Goal: Information Seeking & Learning: Learn about a topic

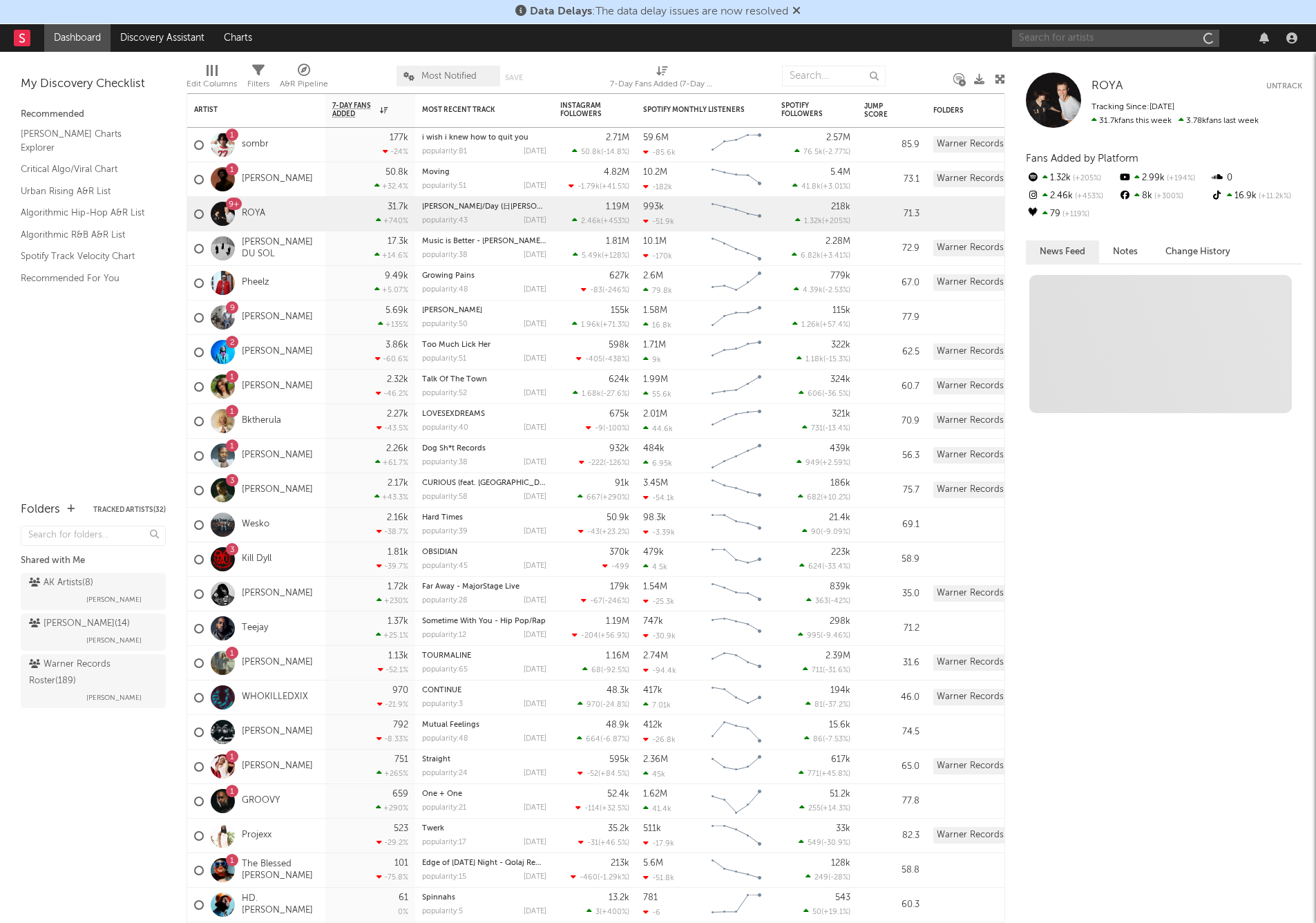
click at [851, 40] on input "text" at bounding box center [1115, 38] width 207 height 17
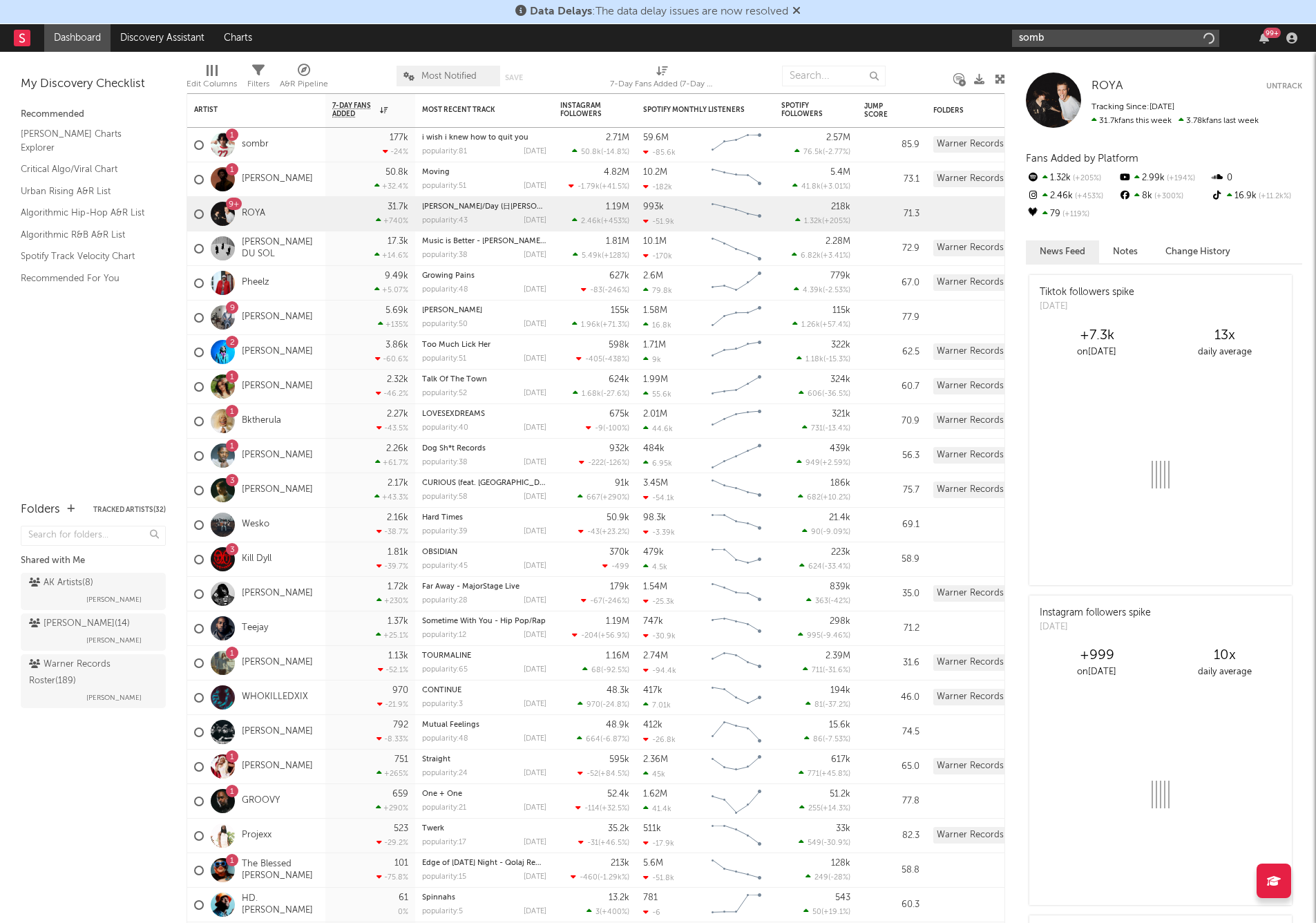
type input "sombr"
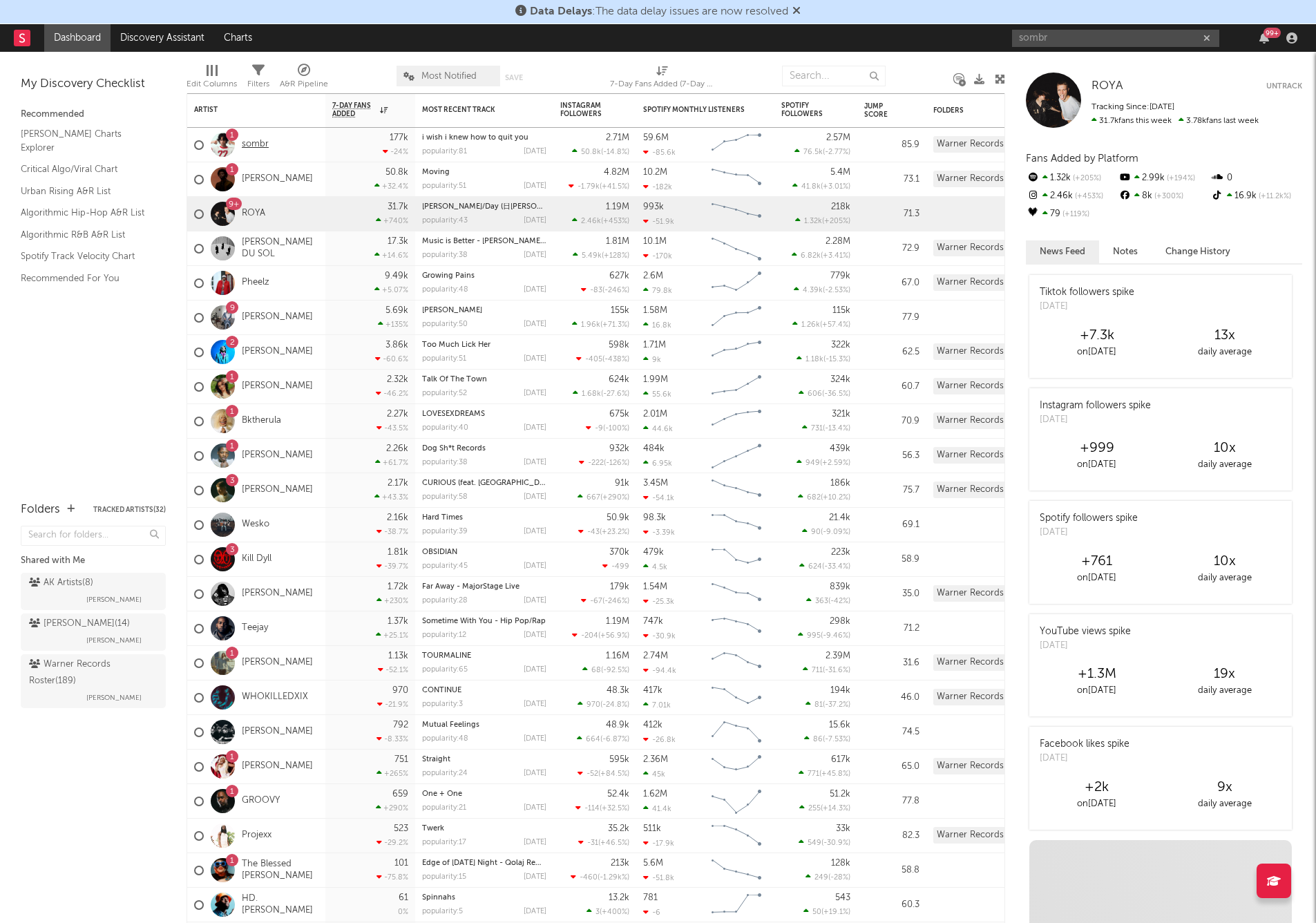
click at [258, 147] on link "sombr" at bounding box center [255, 144] width 27 height 12
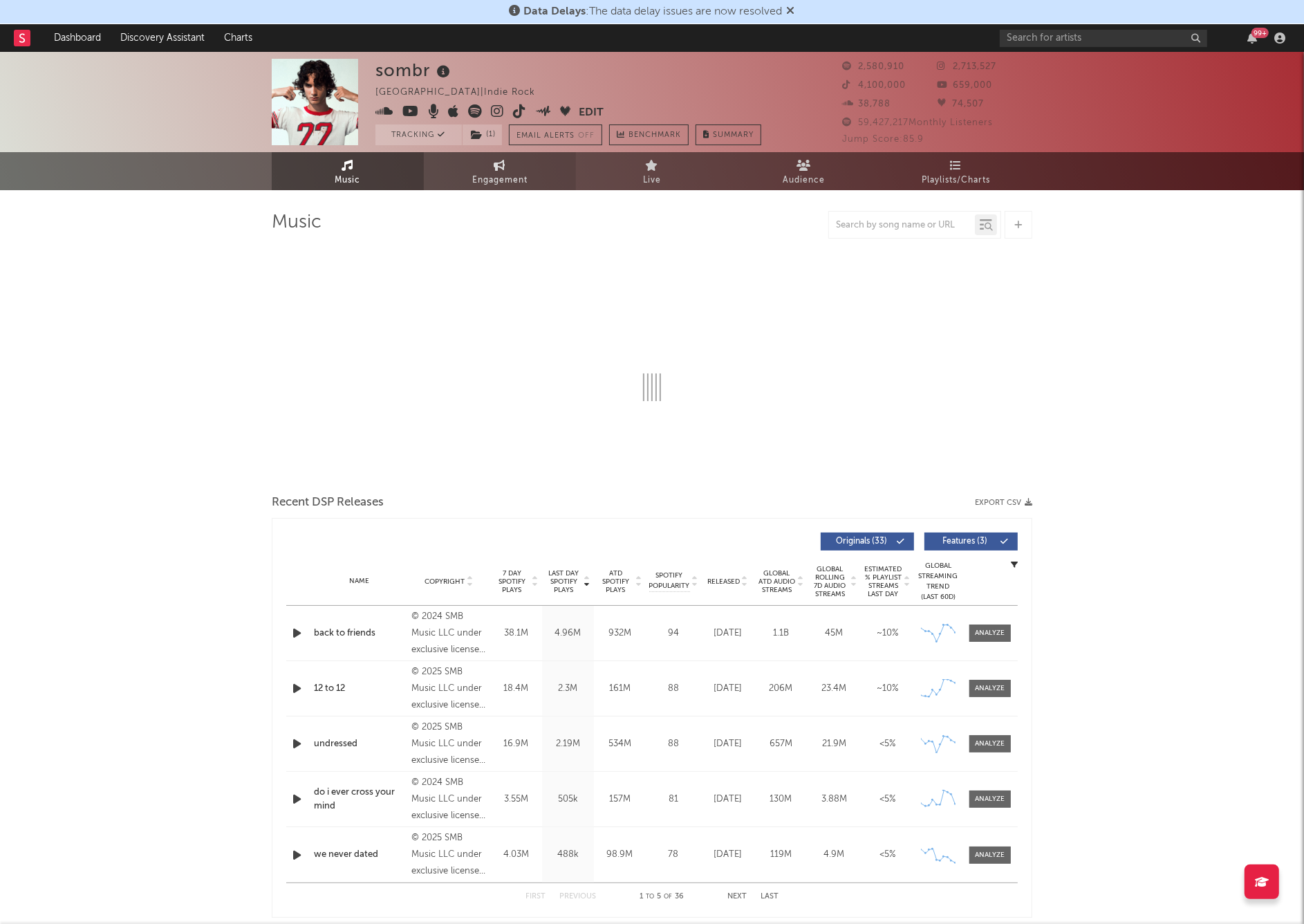
select select "6m"
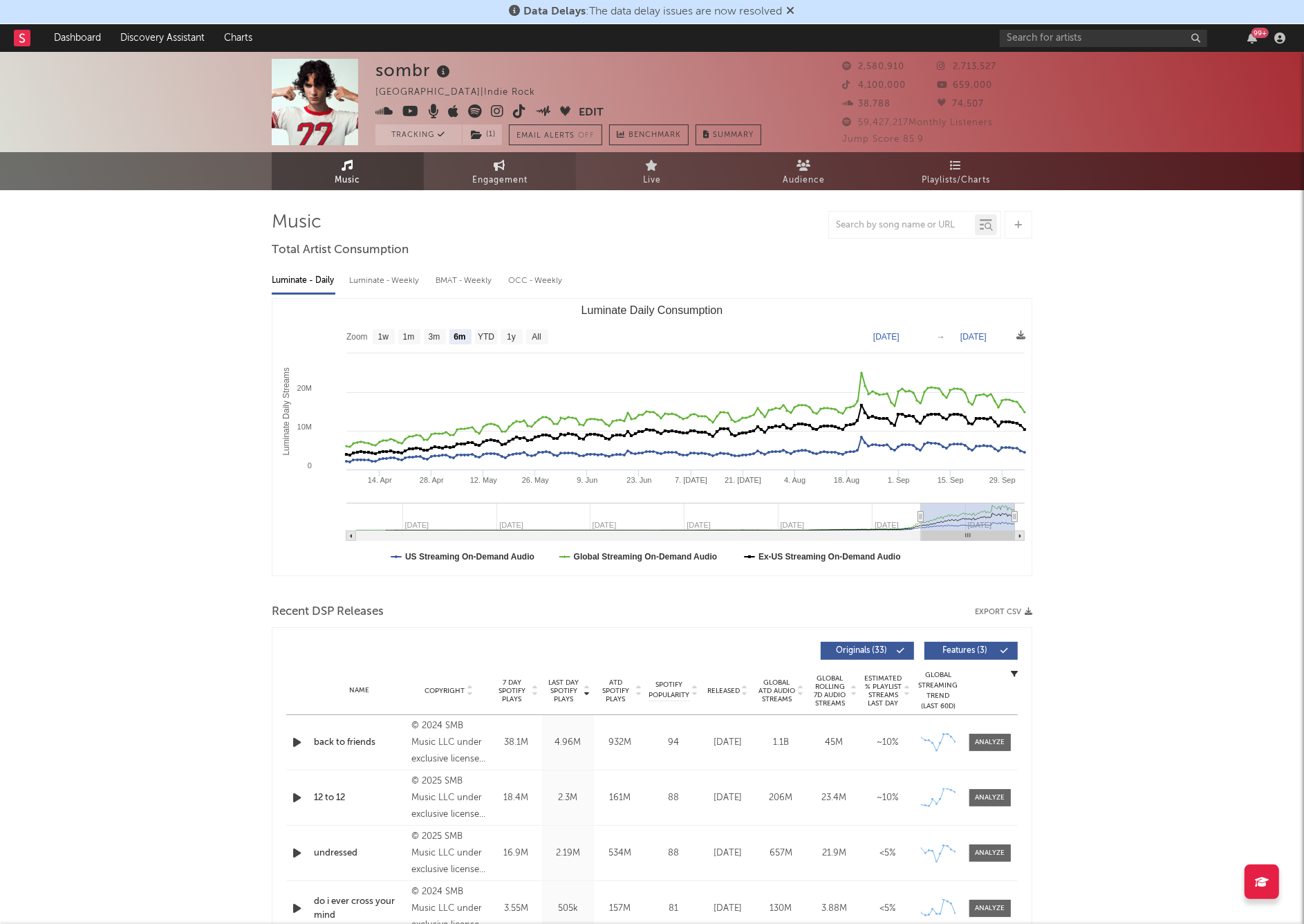
click at [513, 186] on span "Engagement" at bounding box center [499, 180] width 55 height 17
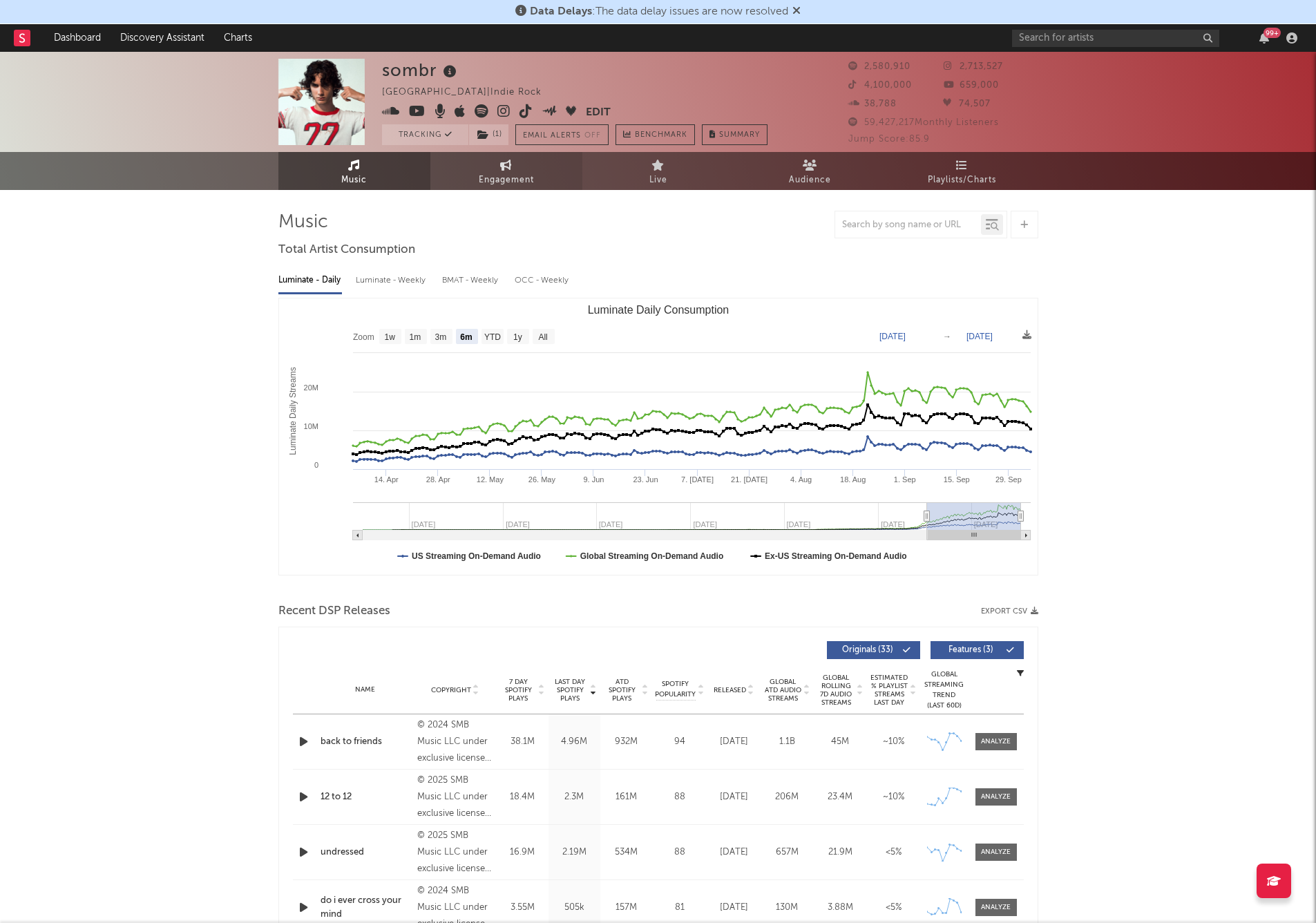
select select "1w"
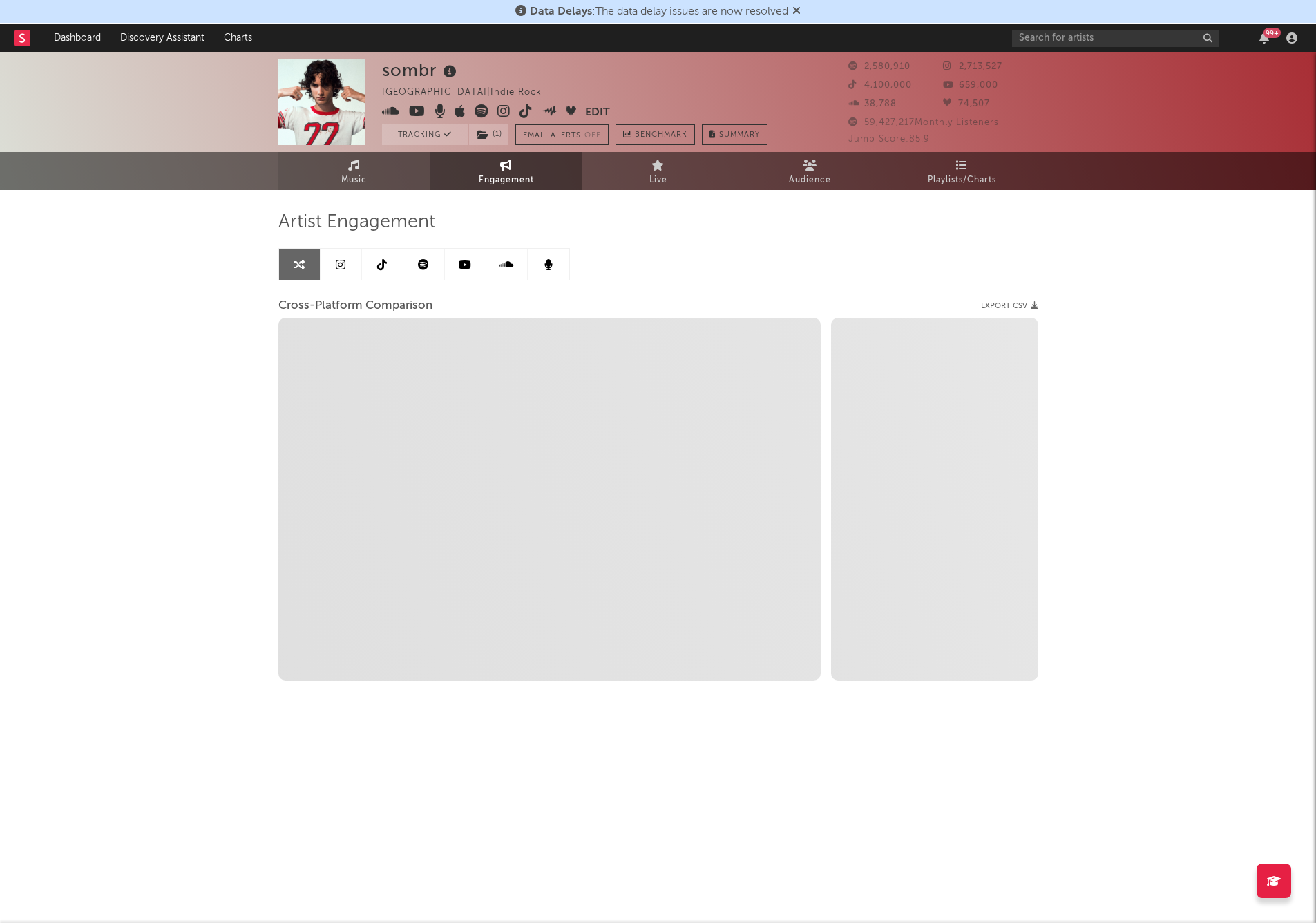
click at [382, 180] on link "Music" at bounding box center [354, 170] width 152 height 38
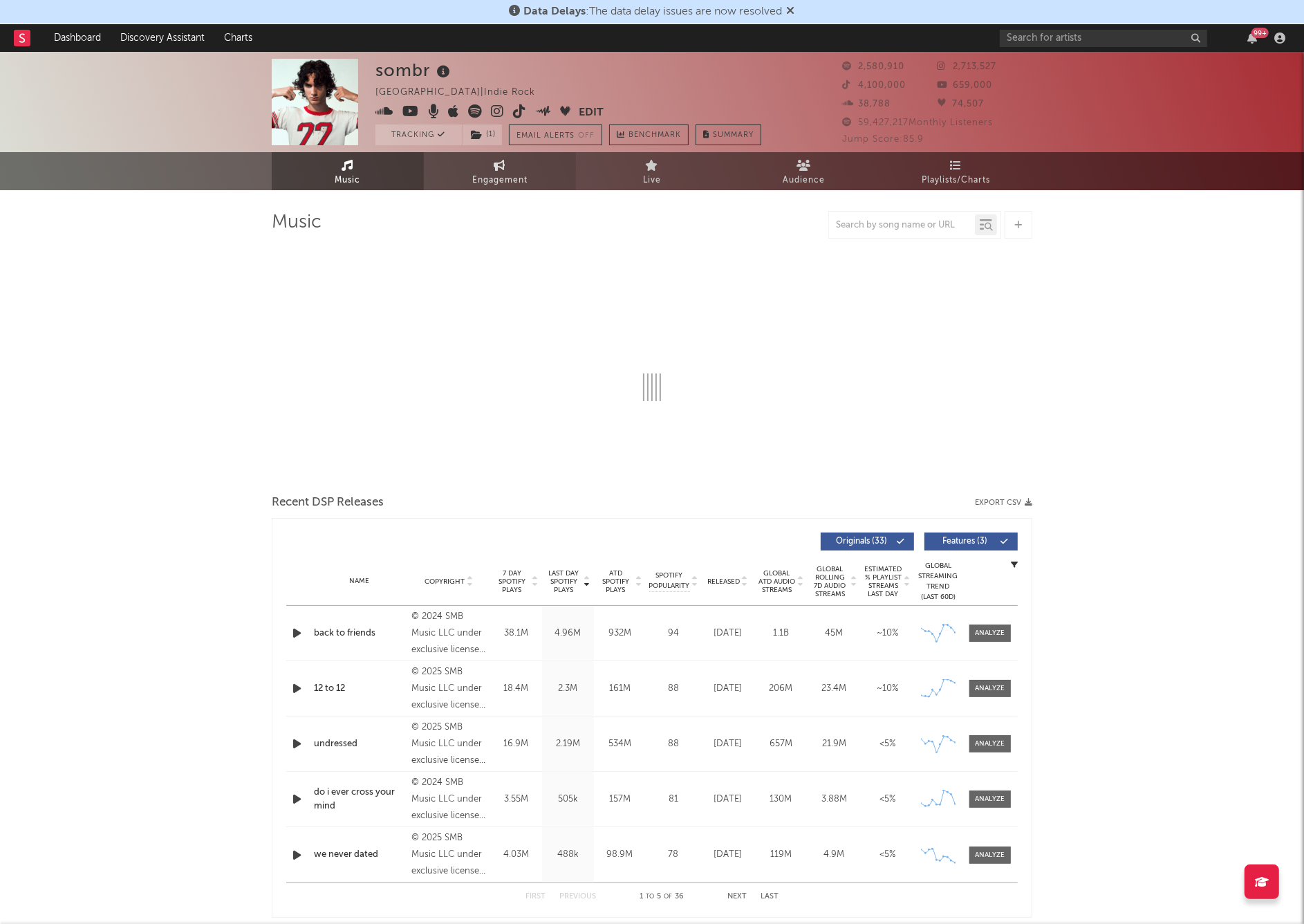
click at [510, 182] on span "Engagement" at bounding box center [499, 180] width 55 height 17
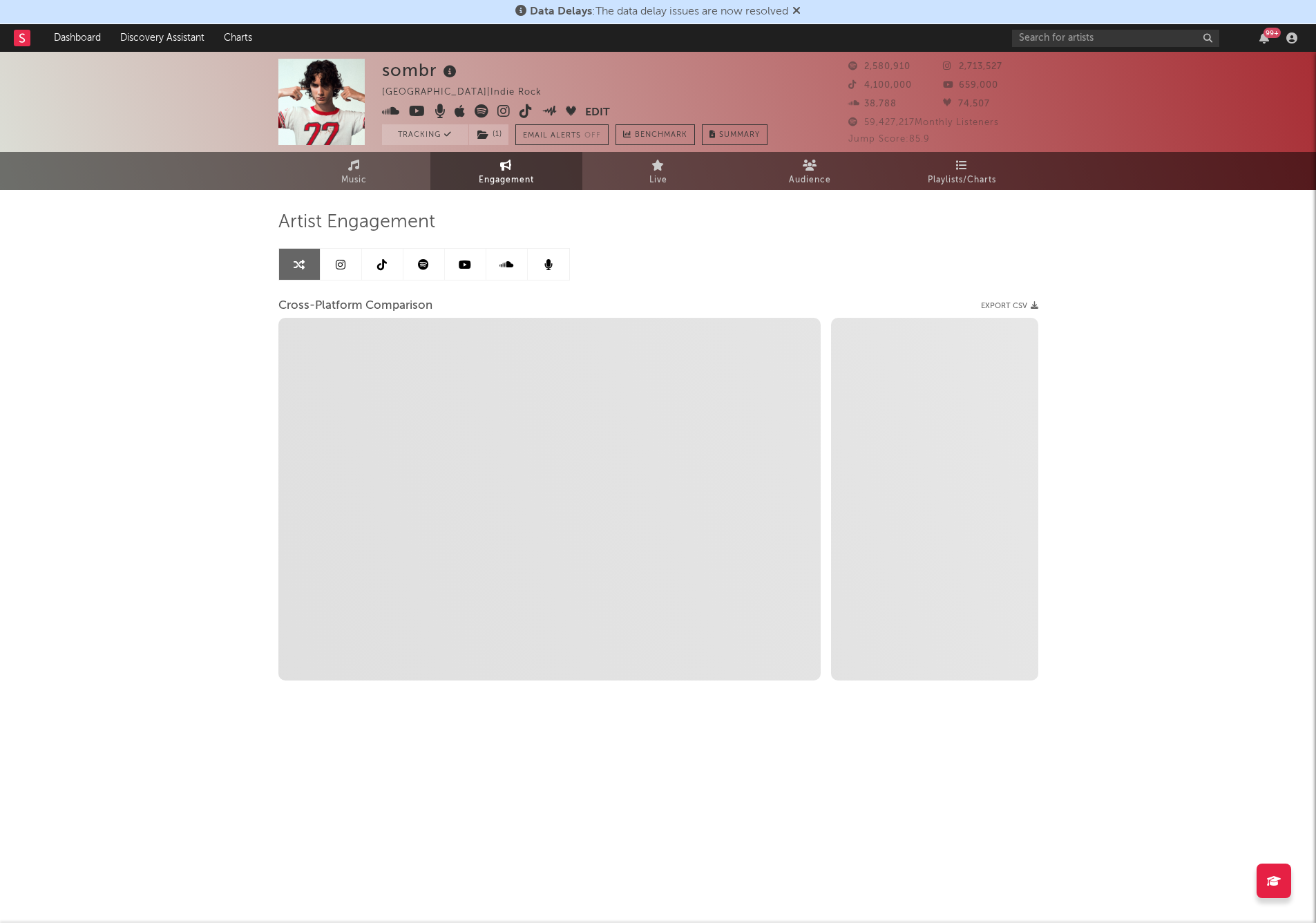
select select "1w"
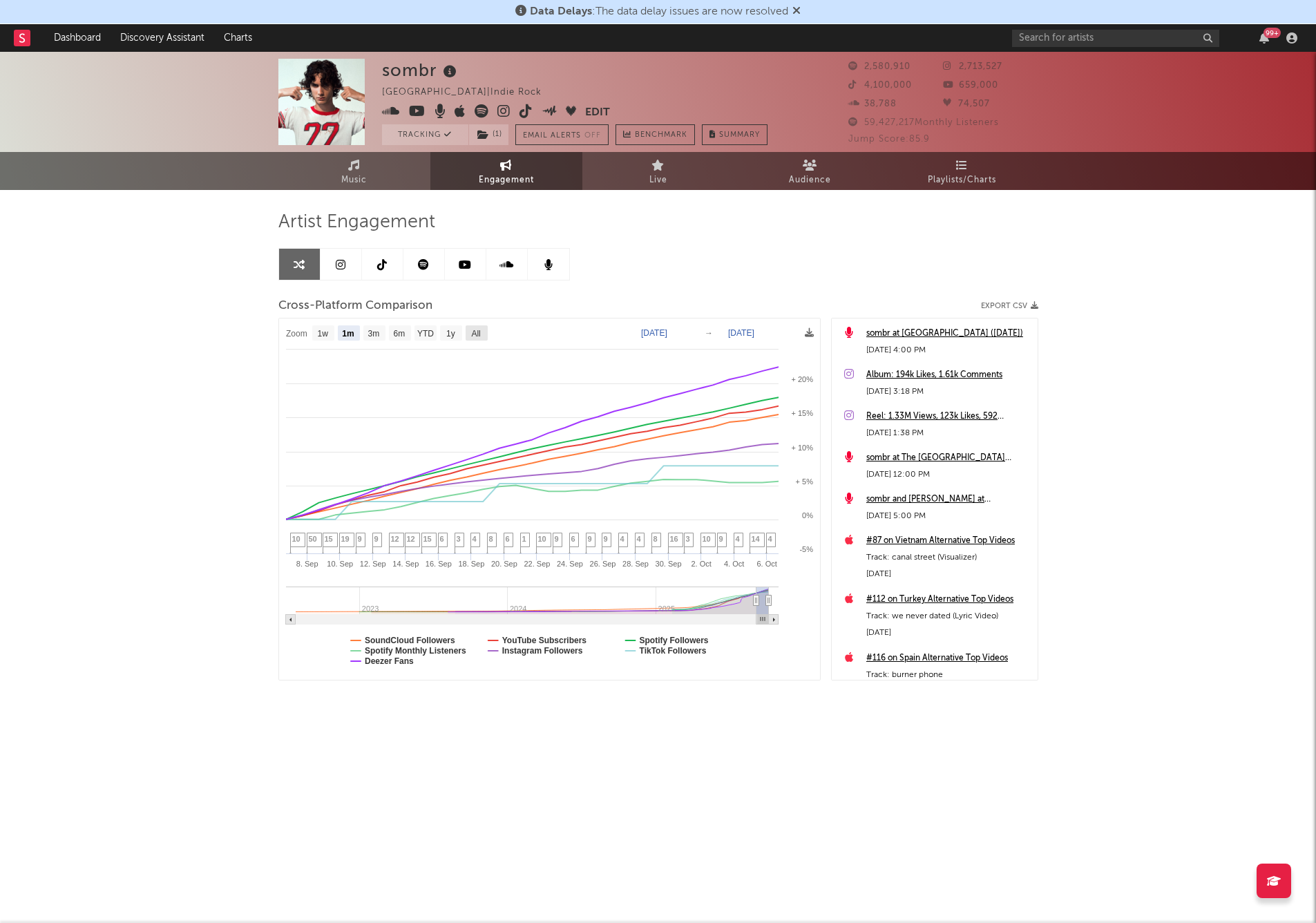
click at [483, 331] on rect at bounding box center [477, 333] width 22 height 15
select select "All"
type input "[DATE]"
select select "All"
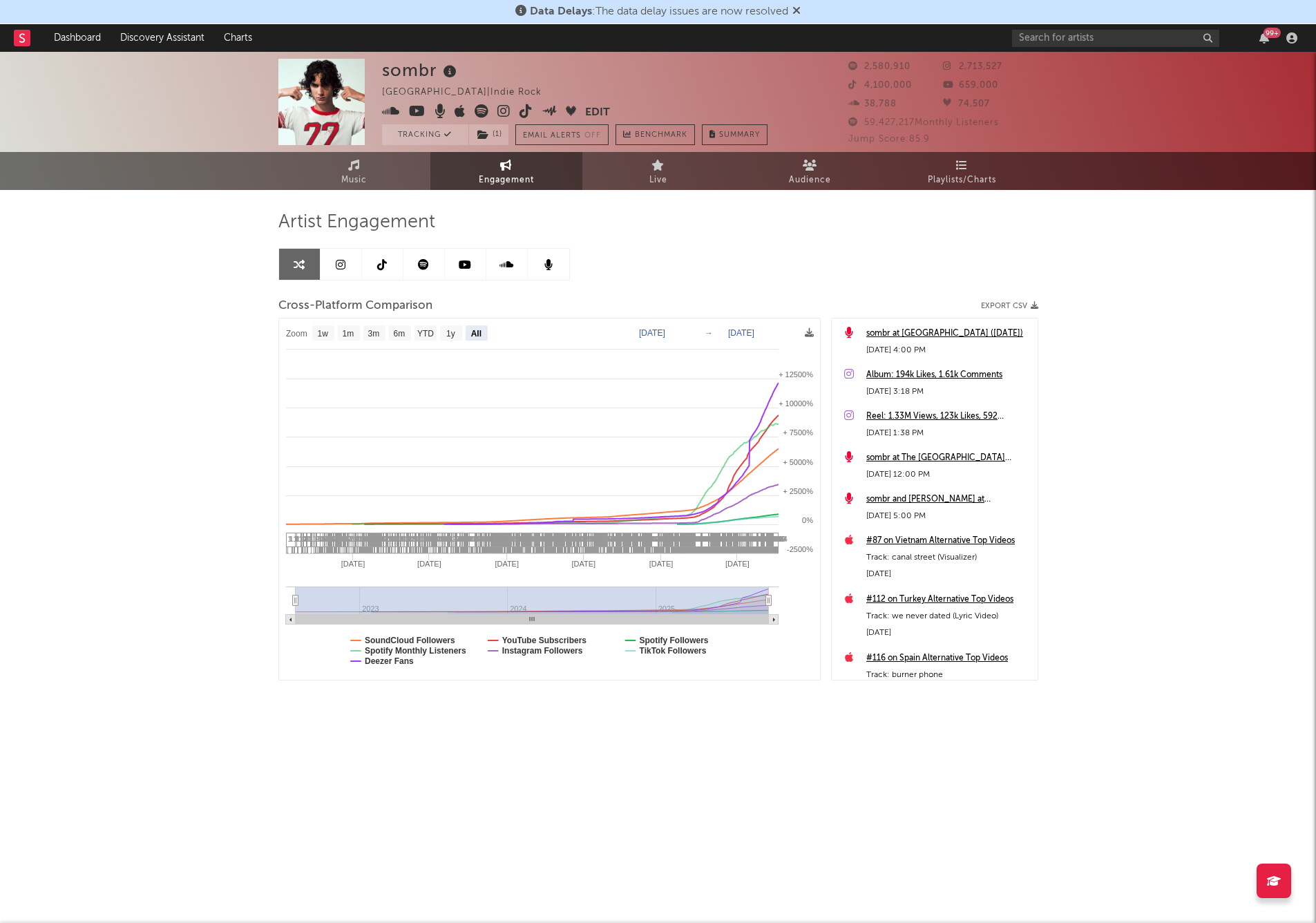
click at [665, 335] on text "[DATE]" at bounding box center [652, 332] width 27 height 9
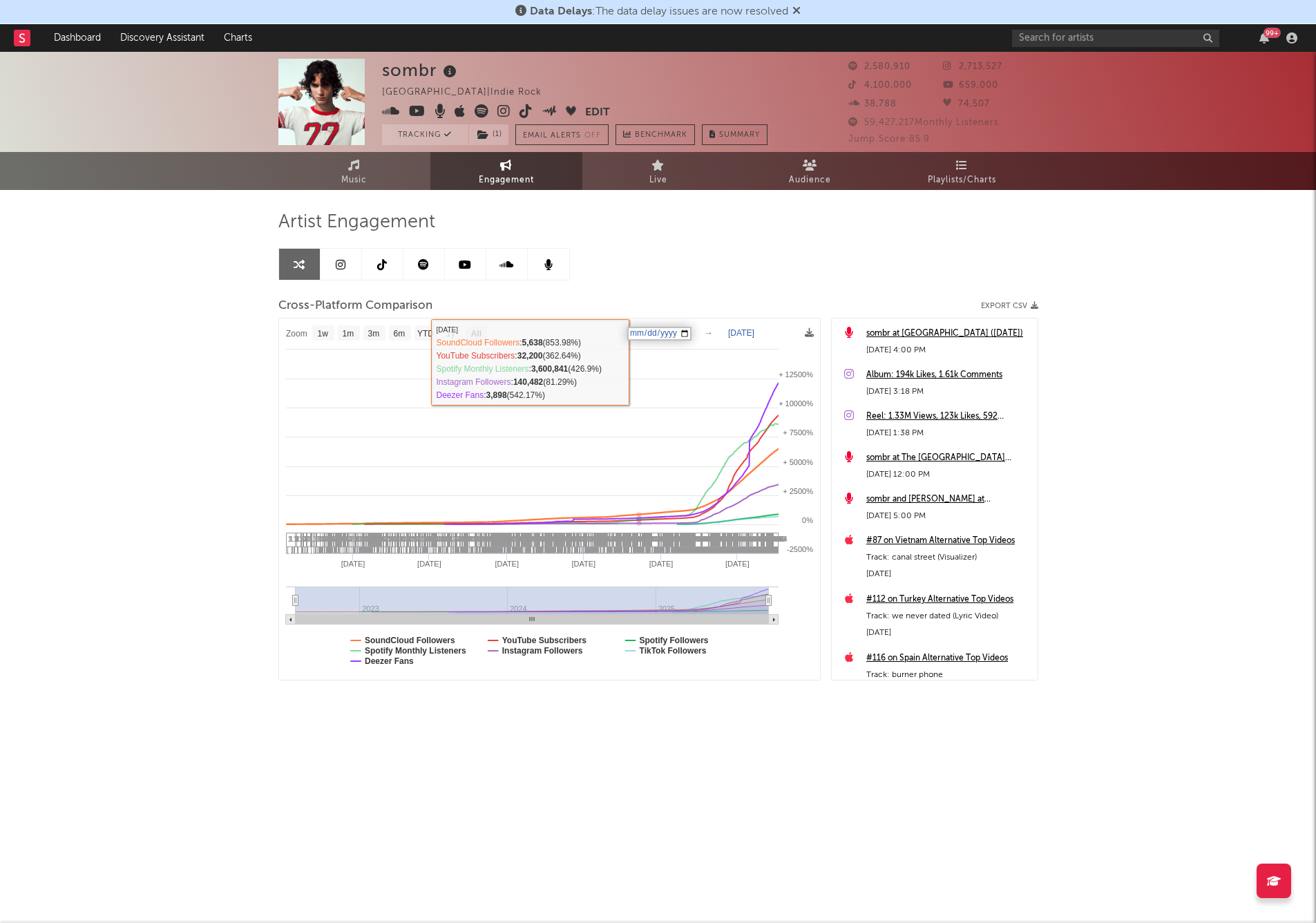
click at [636, 329] on input "[DATE]" at bounding box center [659, 333] width 64 height 14
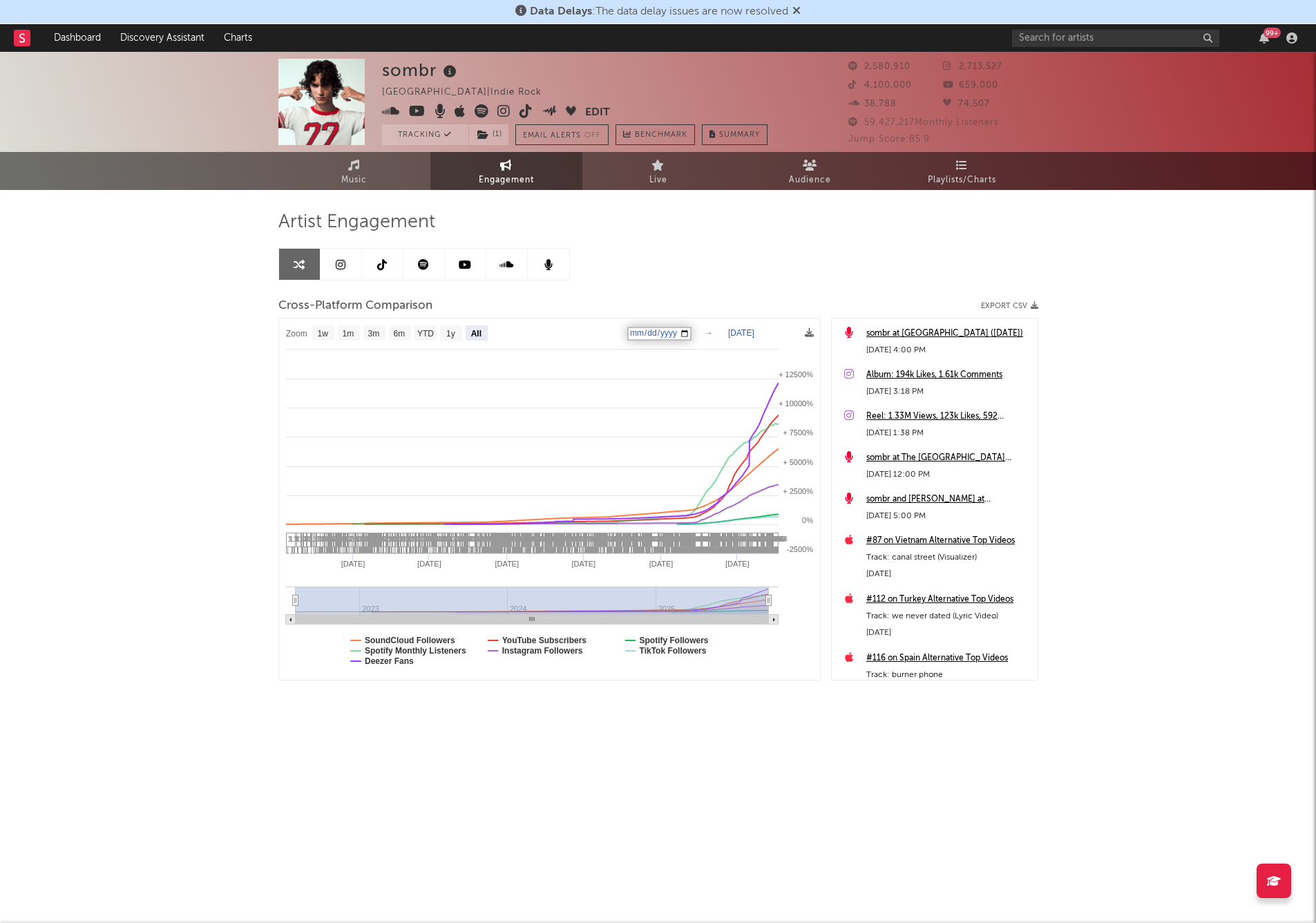
click at [682, 286] on div "Artist Engagement Cross-Platform Comparison Export CSV Zoom 1w 1m 3m 6m YTD 1y …" at bounding box center [658, 445] width 760 height 469
click at [659, 331] on text "[DATE]" at bounding box center [652, 332] width 27 height 9
click at [692, 334] on input "[DATE]" at bounding box center [659, 333] width 64 height 14
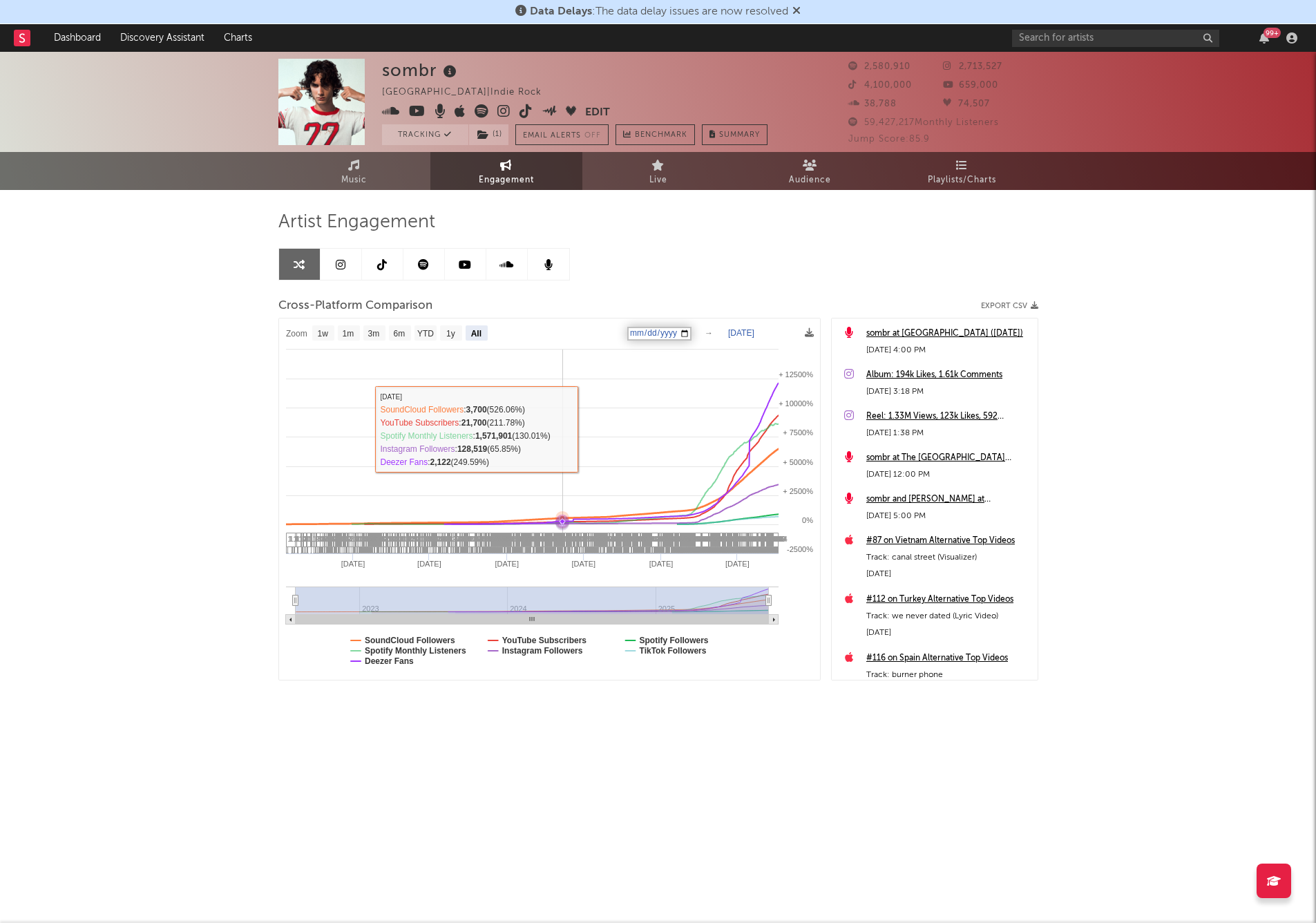
click at [516, 441] on rect at bounding box center [549, 499] width 541 height 361
type input "[DATE]"
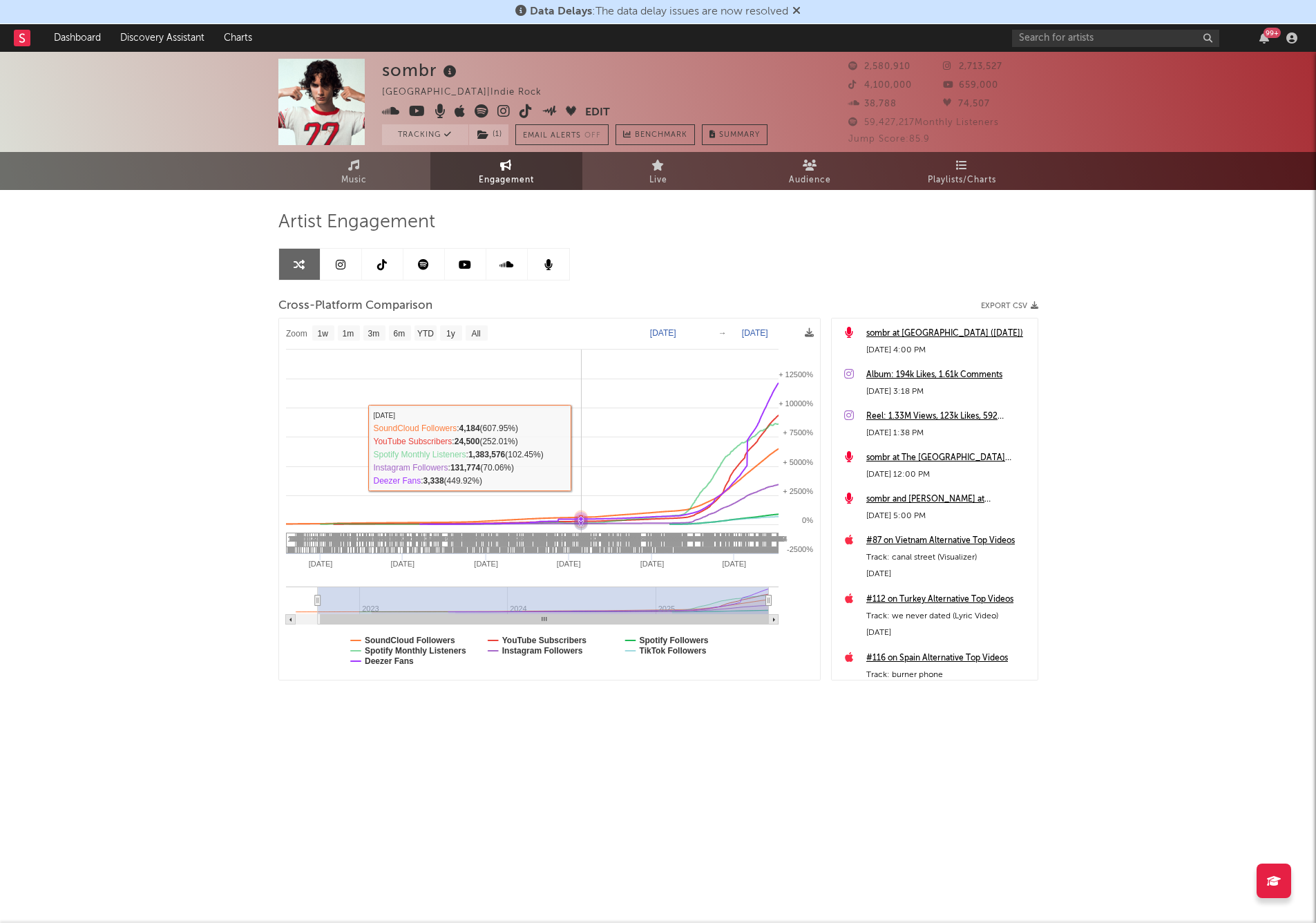
select select "1w"
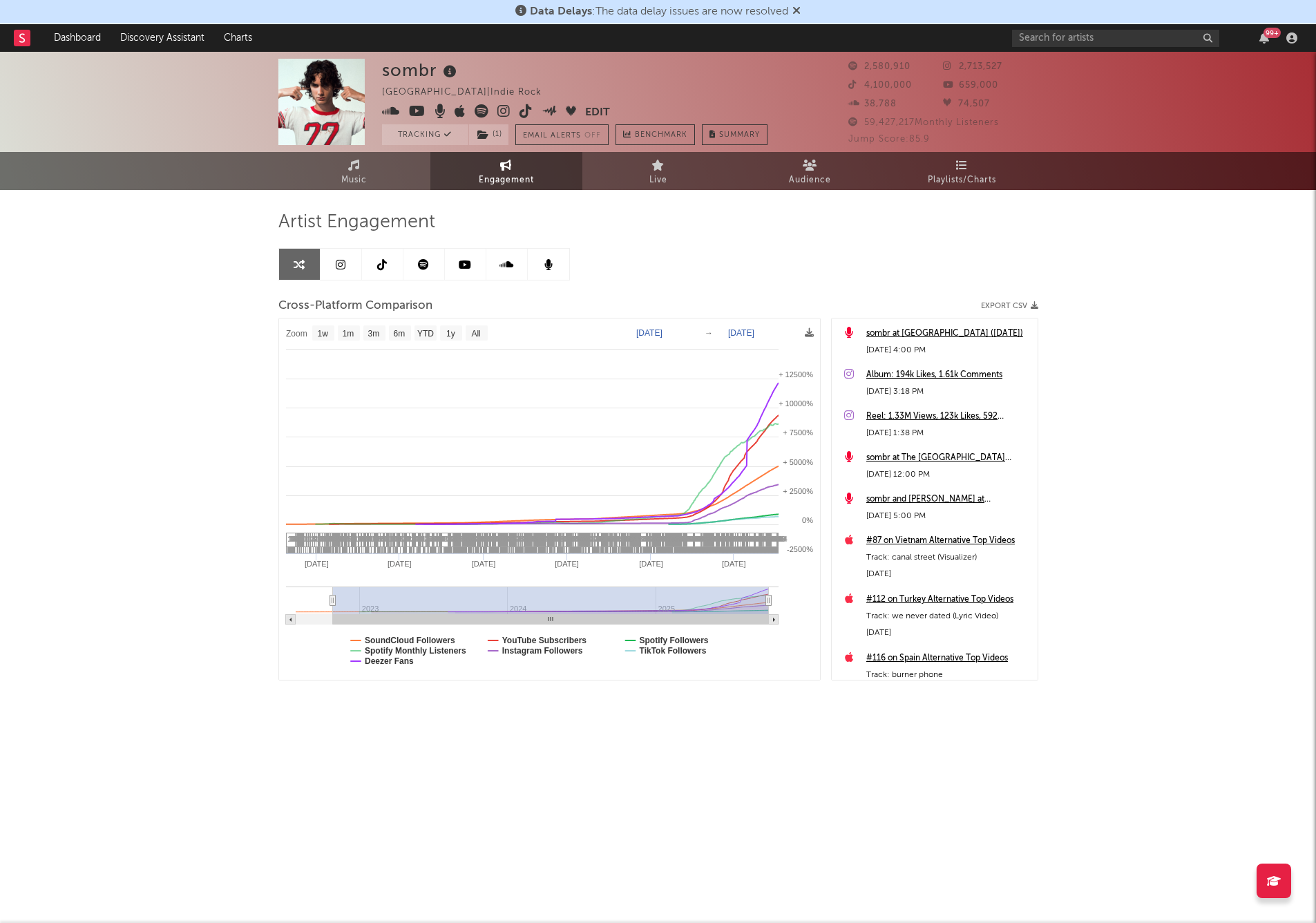
click at [662, 333] on text "[DATE]" at bounding box center [649, 332] width 27 height 9
click at [690, 333] on input "[DATE]" at bounding box center [657, 333] width 64 height 14
type input "[DATE]"
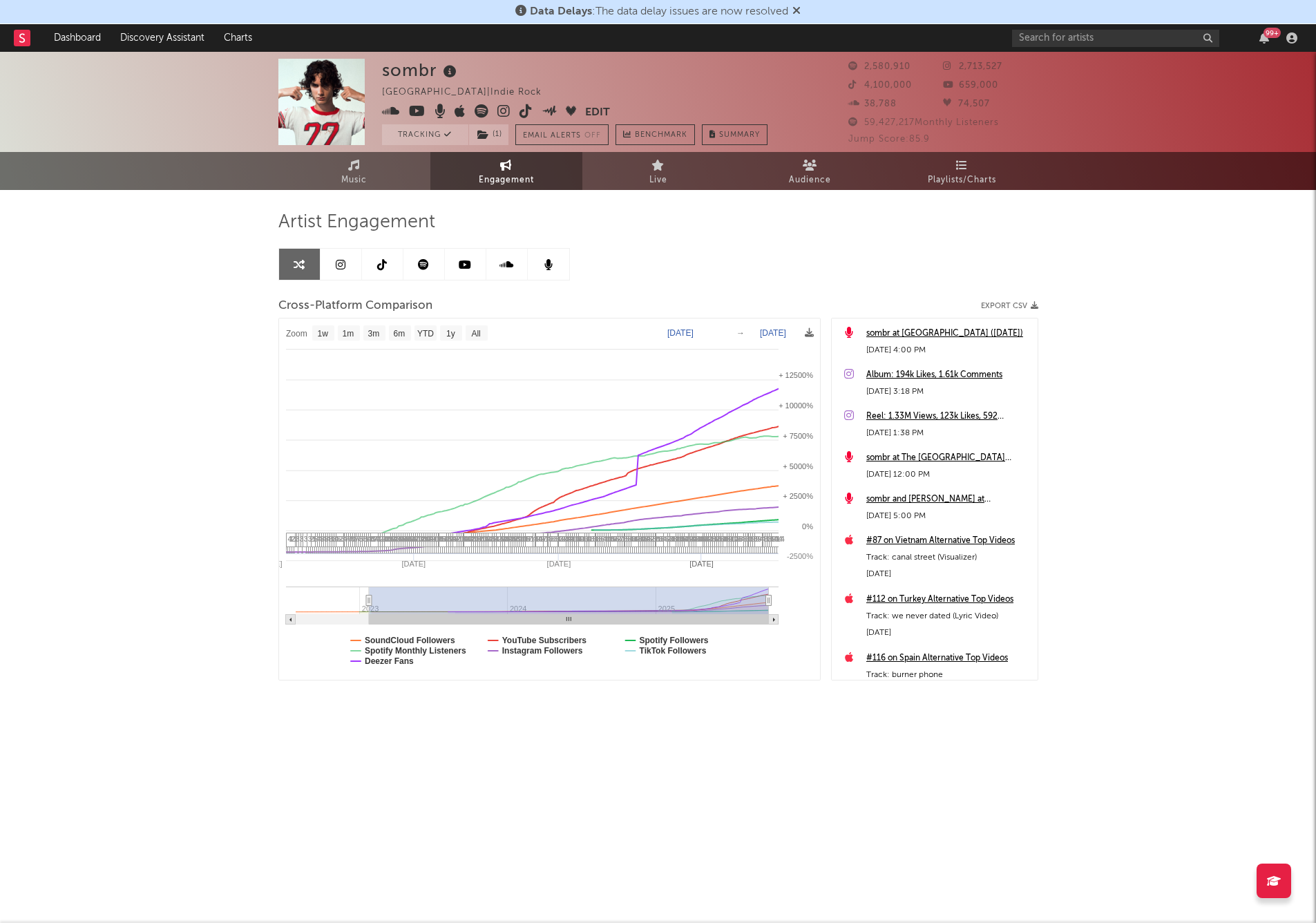
select select "1w"
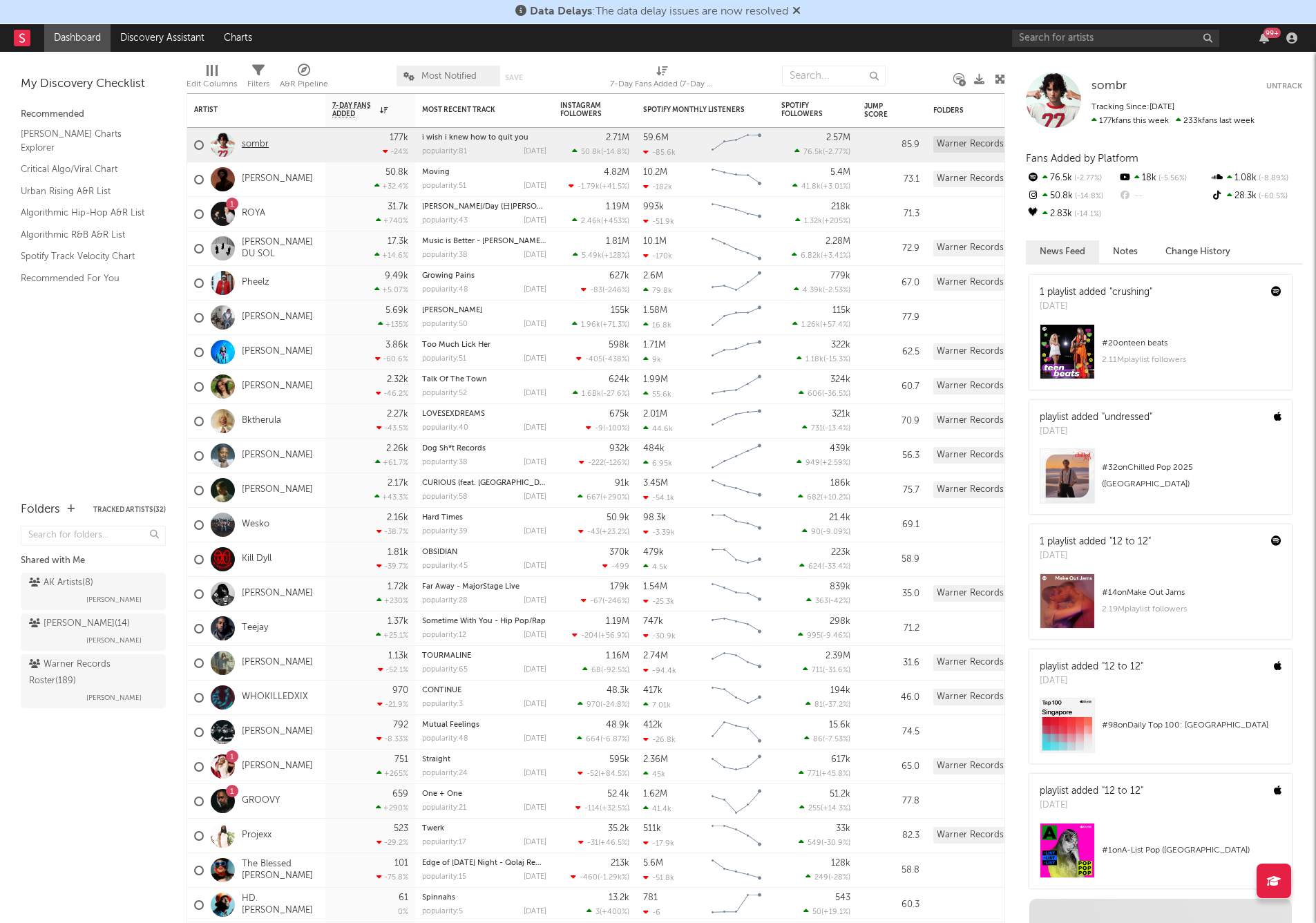
click at [257, 147] on link "sombr" at bounding box center [255, 144] width 27 height 12
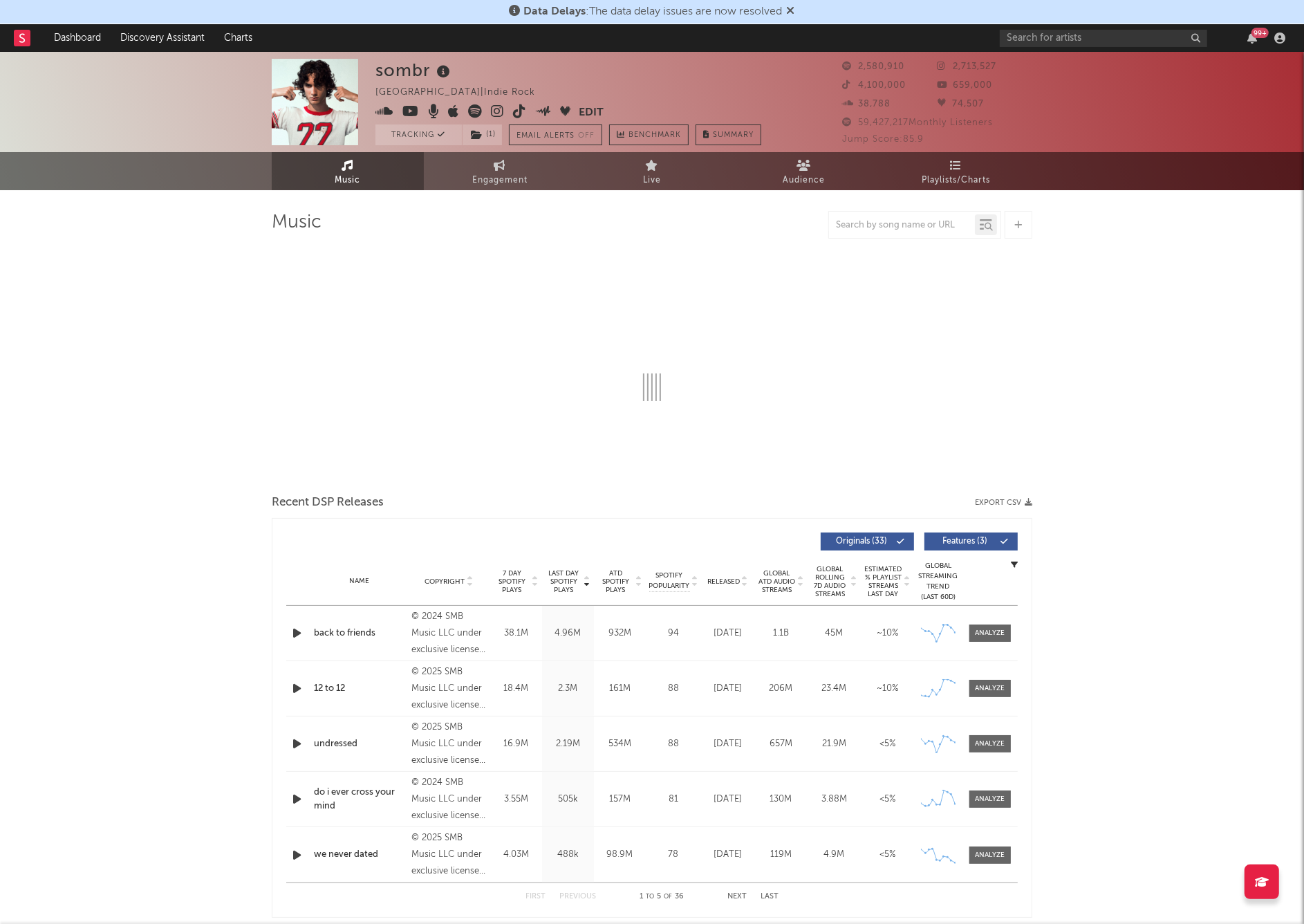
select select "6m"
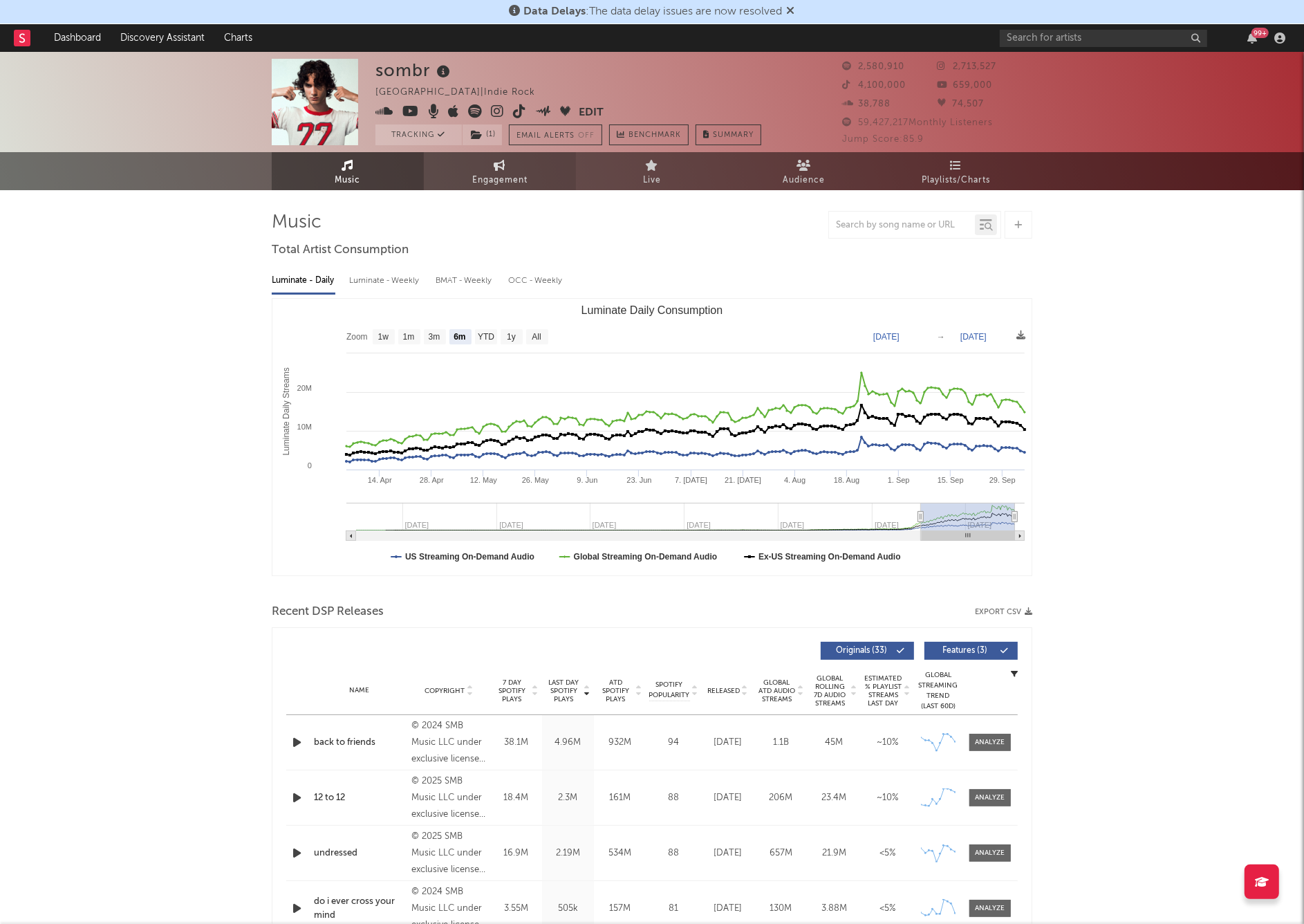
click at [474, 173] on span "Engagement" at bounding box center [499, 180] width 55 height 17
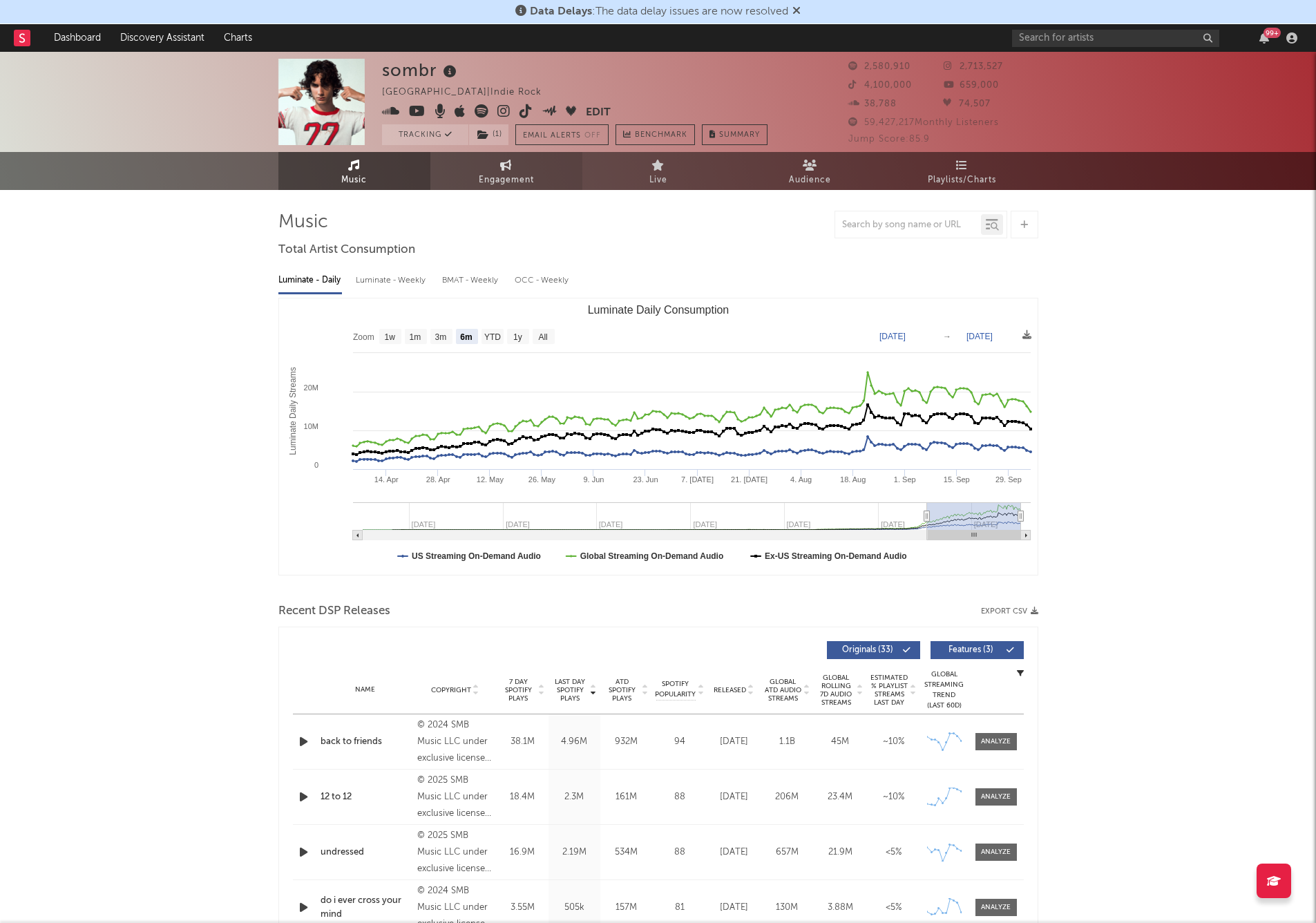
select select "1w"
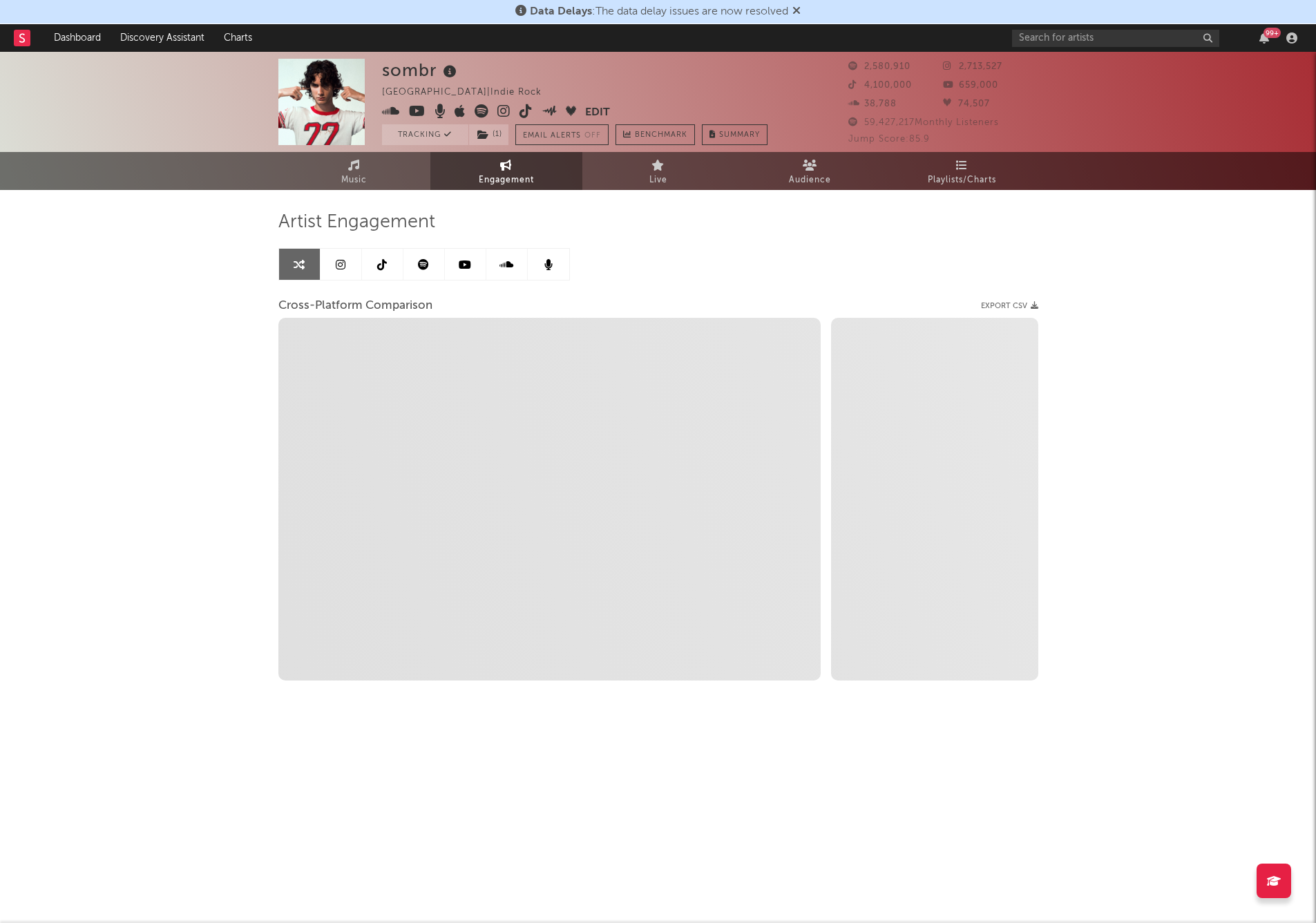
select select "1m"
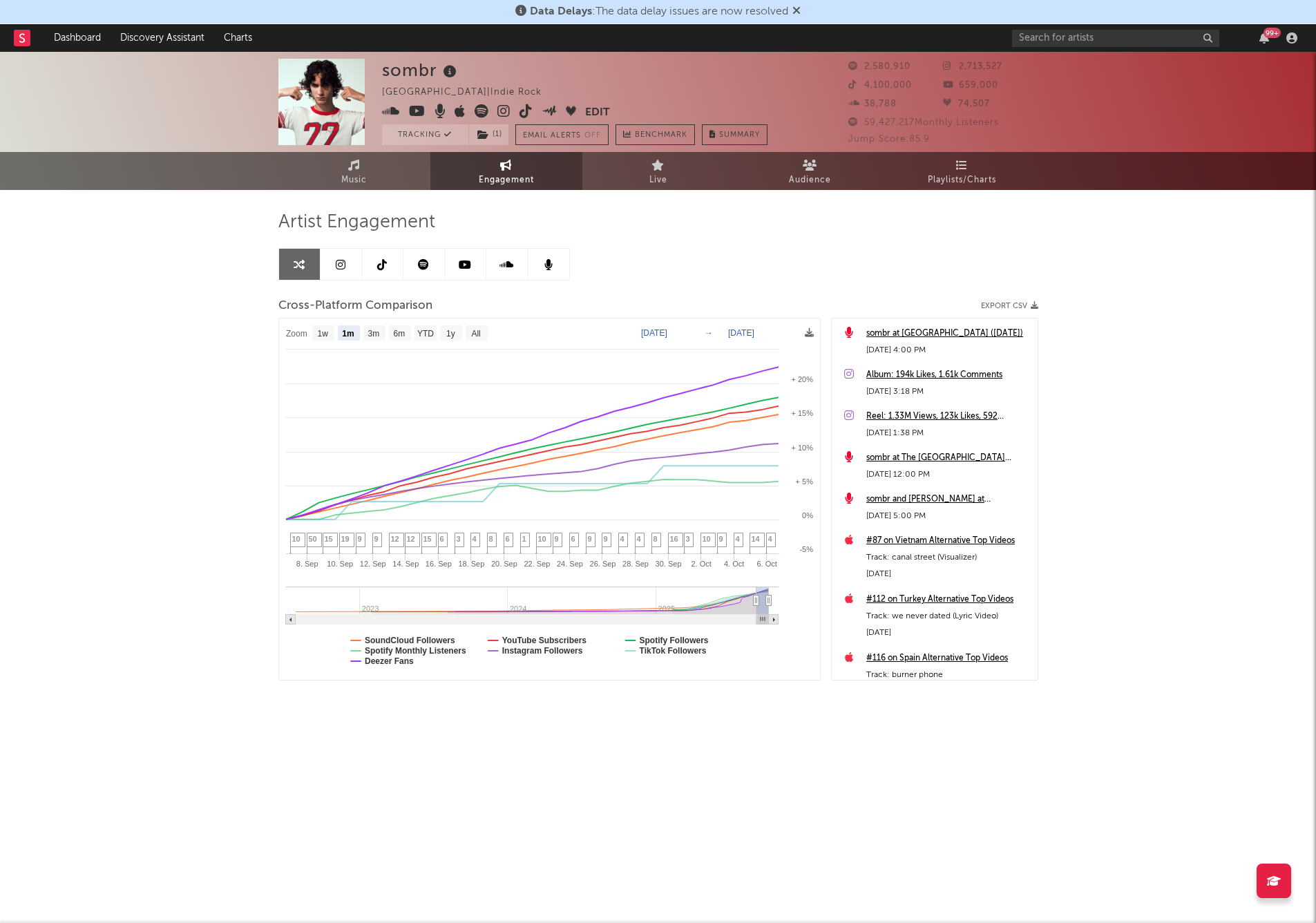
click at [667, 329] on text "[DATE]" at bounding box center [654, 332] width 27 height 9
click at [693, 334] on input "[DATE]" at bounding box center [660, 333] width 64 height 14
type input "2025-08-22"
select select "1w"
